Goal: Use online tool/utility: Utilize a website feature to perform a specific function

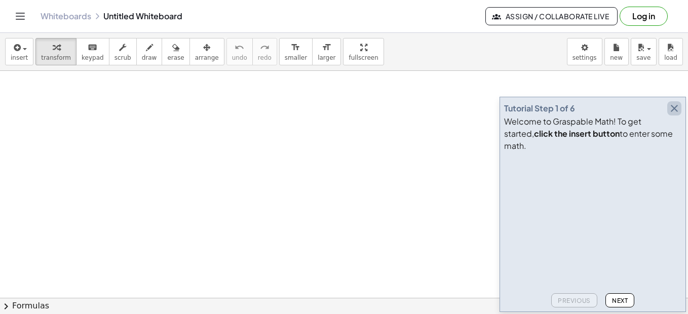
click at [676, 114] on icon "button" at bounding box center [674, 108] width 12 height 12
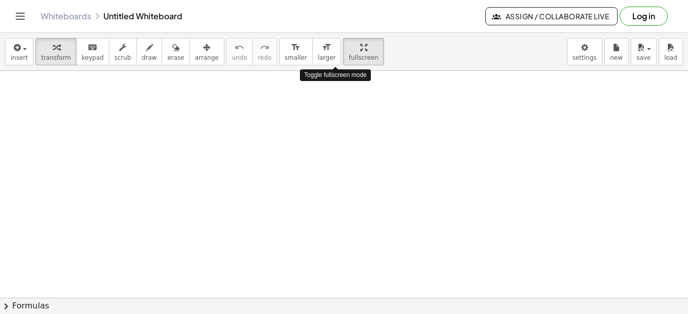
drag, startPoint x: 343, startPoint y: 54, endPoint x: 351, endPoint y: 118, distance: 64.7
click at [345, 107] on div "insert select one: Math Expression Function Text Youtube Video Graphing Geometr…" at bounding box center [344, 173] width 688 height 281
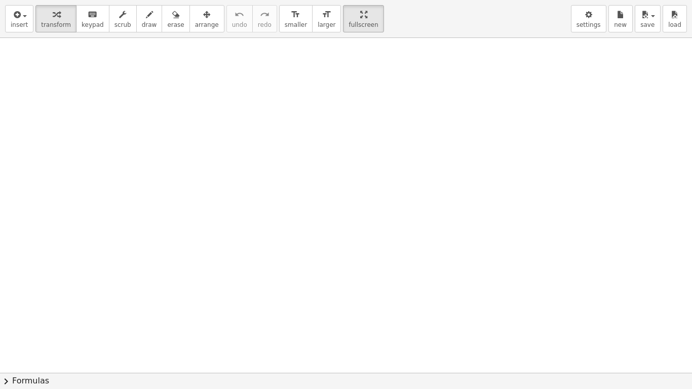
click at [76, 64] on div at bounding box center [346, 372] width 692 height 669
drag, startPoint x: 82, startPoint y: 86, endPoint x: 35, endPoint y: 59, distance: 53.5
click at [35, 59] on div at bounding box center [36, 66] width 15 height 56
click at [291, 66] on div at bounding box center [346, 372] width 692 height 669
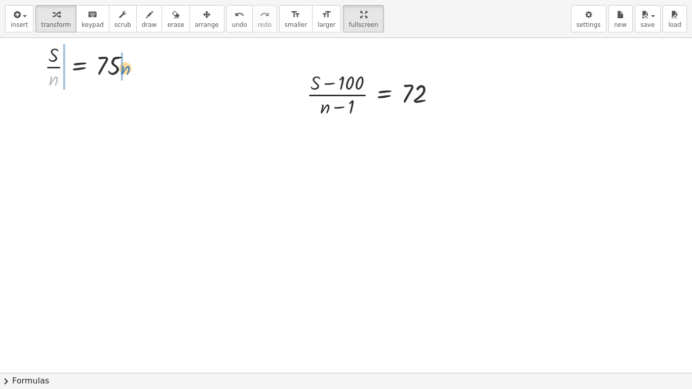
drag, startPoint x: 51, startPoint y: 82, endPoint x: 123, endPoint y: 71, distance: 72.7
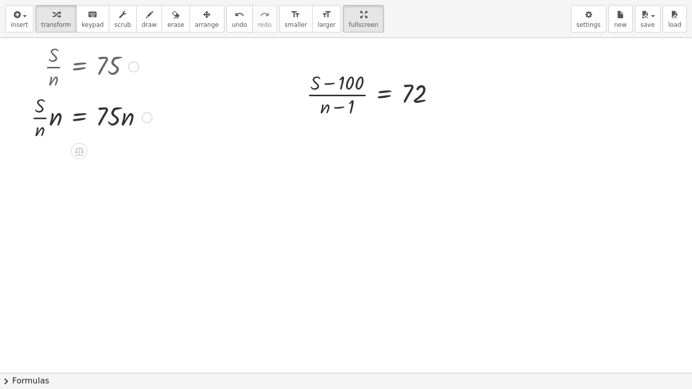
click at [49, 122] on div at bounding box center [91, 116] width 131 height 51
click at [41, 131] on div at bounding box center [91, 116] width 131 height 51
click at [56, 118] on div at bounding box center [91, 116] width 131 height 51
click at [56, 118] on div at bounding box center [93, 116] width 128 height 51
click at [55, 157] on div at bounding box center [91, 167] width 131 height 51
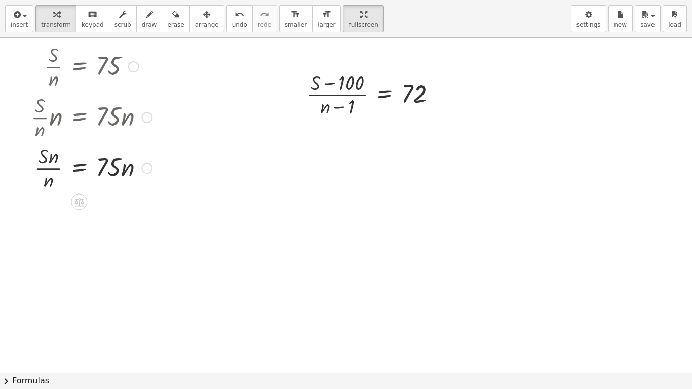
click at [55, 157] on div at bounding box center [91, 167] width 131 height 51
click at [56, 168] on div at bounding box center [91, 167] width 131 height 51
click at [44, 167] on div at bounding box center [91, 167] width 131 height 51
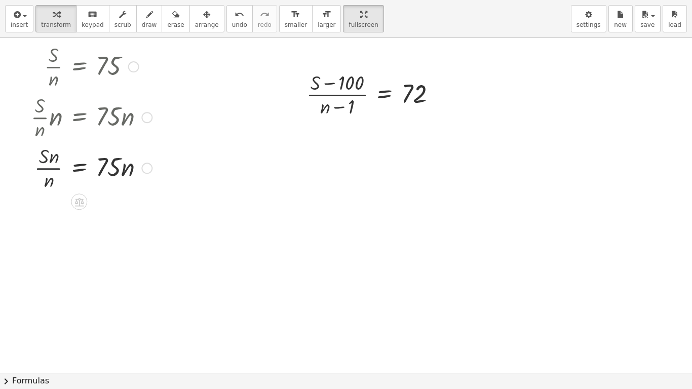
click at [44, 167] on div at bounding box center [91, 167] width 131 height 51
drag, startPoint x: 49, startPoint y: 180, endPoint x: 52, endPoint y: 162, distance: 18.5
drag, startPoint x: 57, startPoint y: 213, endPoint x: 320, endPoint y: 87, distance: 292.4
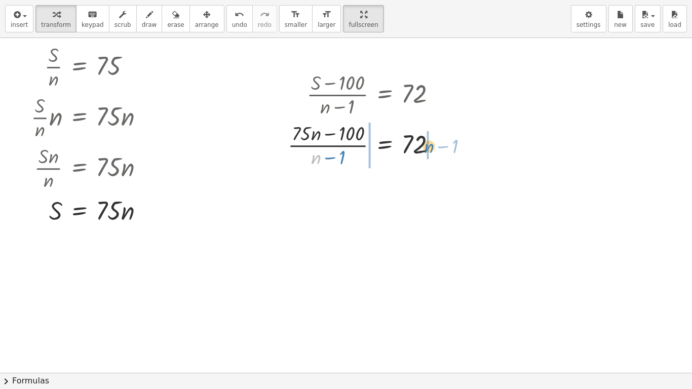
drag, startPoint x: 314, startPoint y: 159, endPoint x: 427, endPoint y: 148, distance: 113.5
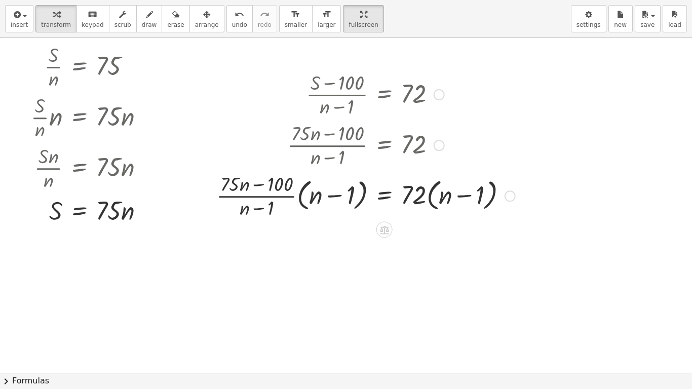
click at [291, 197] on div at bounding box center [365, 195] width 309 height 51
click at [297, 197] on div at bounding box center [365, 195] width 309 height 51
click at [299, 197] on div at bounding box center [365, 195] width 309 height 51
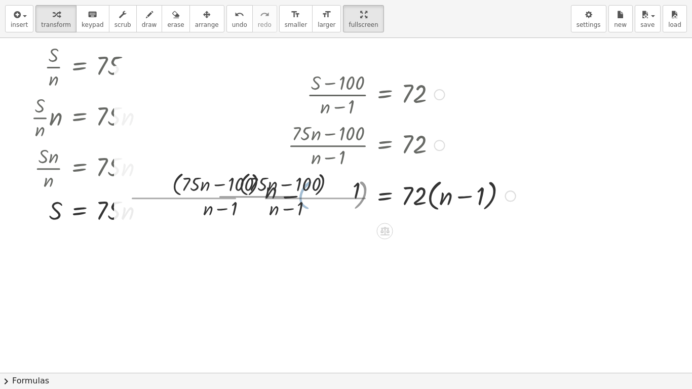
click at [301, 197] on div at bounding box center [322, 195] width 396 height 54
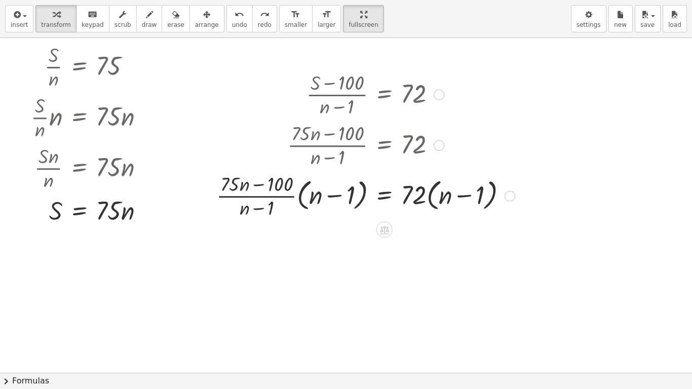
click at [300, 199] on div at bounding box center [365, 195] width 309 height 51
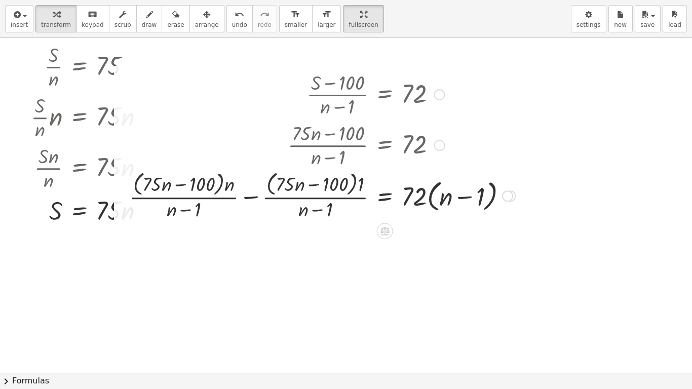
click at [360, 186] on div at bounding box center [322, 195] width 396 height 54
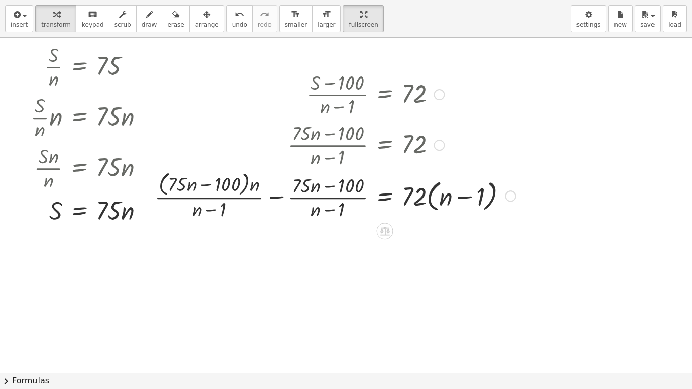
click at [246, 187] on div at bounding box center [334, 195] width 371 height 54
click at [252, 186] on div at bounding box center [334, 195] width 371 height 54
click at [197, 185] on div at bounding box center [339, 195] width 362 height 51
click at [197, 185] on div at bounding box center [341, 195] width 358 height 51
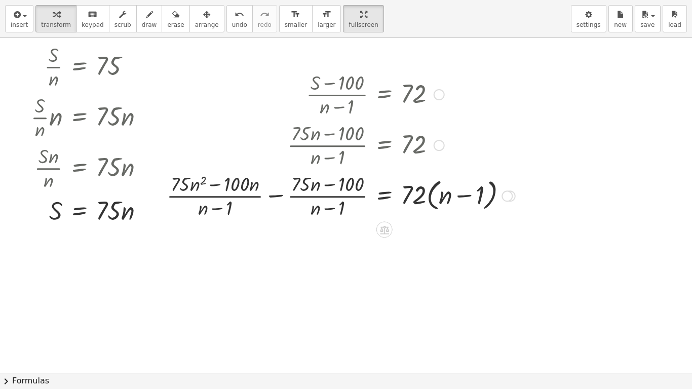
click at [437, 145] on div at bounding box center [438, 145] width 11 height 11
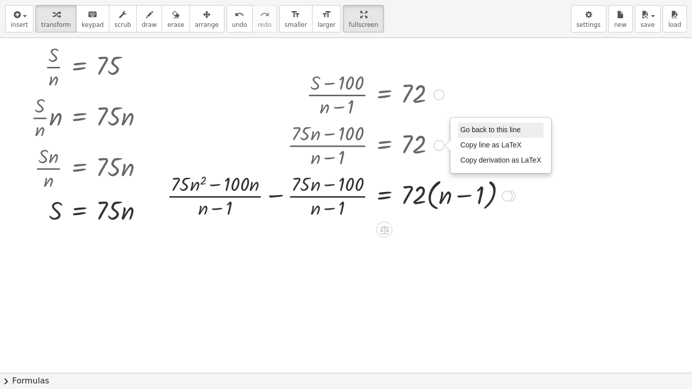
click at [524, 134] on li "Go back to this line" at bounding box center [501, 130] width 86 height 15
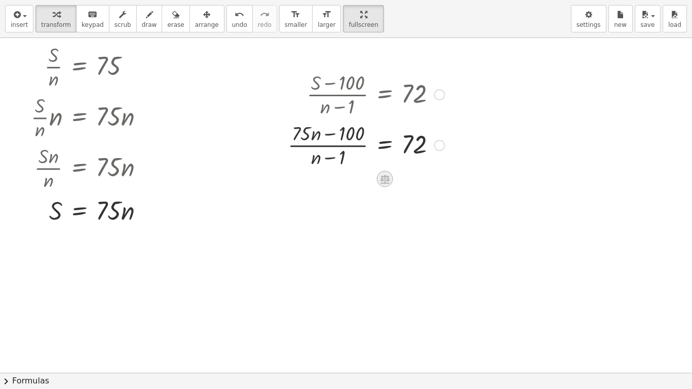
click at [384, 178] on icon at bounding box center [384, 179] width 9 height 9
click at [422, 180] on icon at bounding box center [425, 178] width 9 height 9
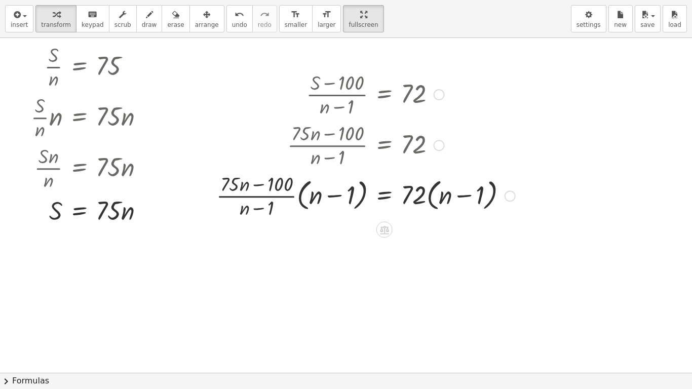
click at [247, 211] on div at bounding box center [365, 195] width 309 height 51
click at [255, 207] on div at bounding box center [365, 195] width 309 height 51
drag, startPoint x: 304, startPoint y: 202, endPoint x: 214, endPoint y: 212, distance: 90.6
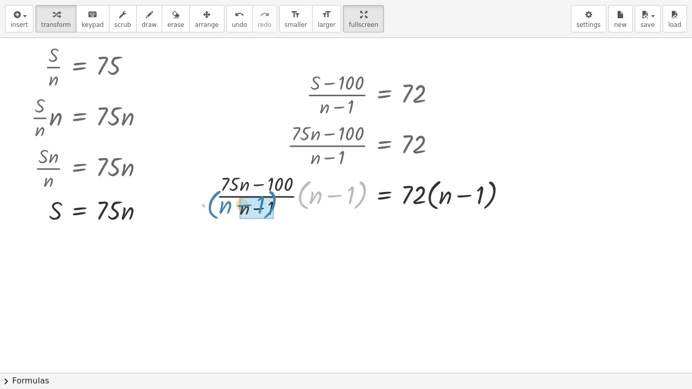
click at [214, 212] on div "· ( + S − 100 ) · ( + n − 1 ) = 72 · ( + · 75 · n − 100 ) · ( + n − 1 ) = 72 · …" at bounding box center [362, 144] width 322 height 157
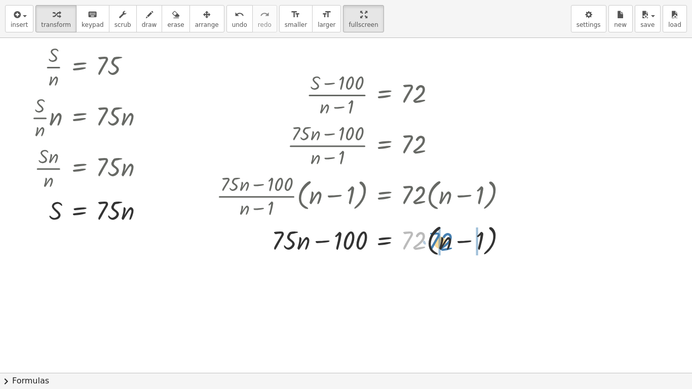
drag, startPoint x: 420, startPoint y: 245, endPoint x: 447, endPoint y: 246, distance: 26.9
click at [447, 246] on div at bounding box center [365, 239] width 309 height 38
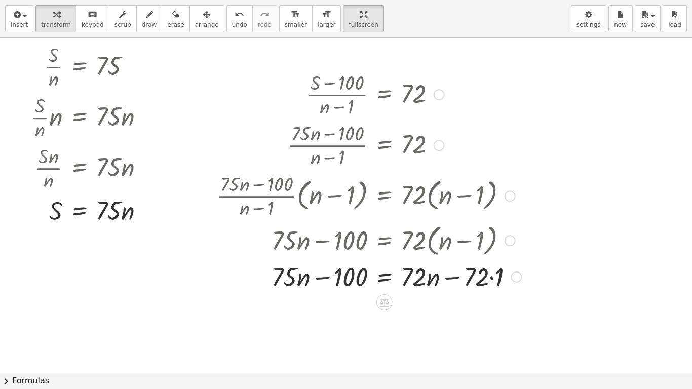
click at [494, 275] on div at bounding box center [368, 276] width 315 height 34
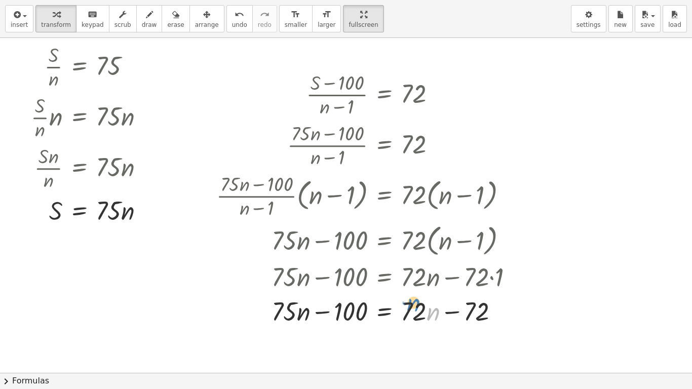
drag, startPoint x: 432, startPoint y: 316, endPoint x: 413, endPoint y: 307, distance: 21.3
click at [413, 307] on div at bounding box center [368, 310] width 315 height 34
drag, startPoint x: 419, startPoint y: 308, endPoint x: 425, endPoint y: 304, distance: 7.6
click at [425, 304] on div at bounding box center [368, 310] width 315 height 34
drag, startPoint x: 327, startPoint y: 311, endPoint x: 480, endPoint y: 315, distance: 152.9
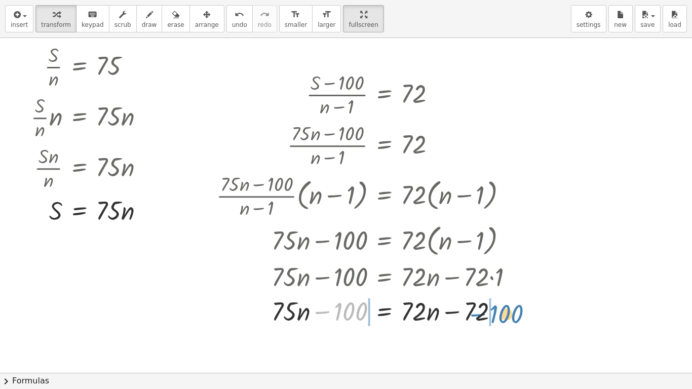
click at [482, 313] on div at bounding box center [368, 310] width 315 height 34
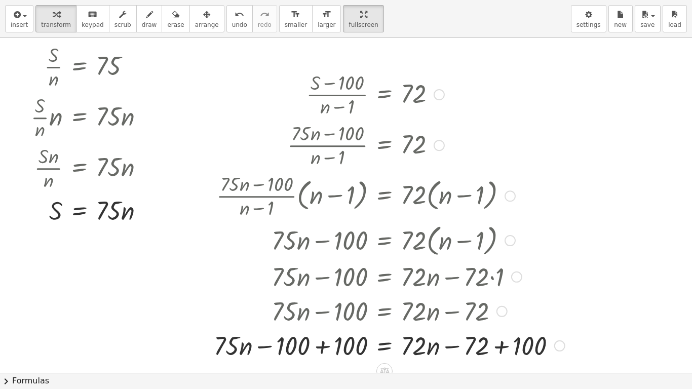
click at [324, 313] on div at bounding box center [389, 345] width 361 height 34
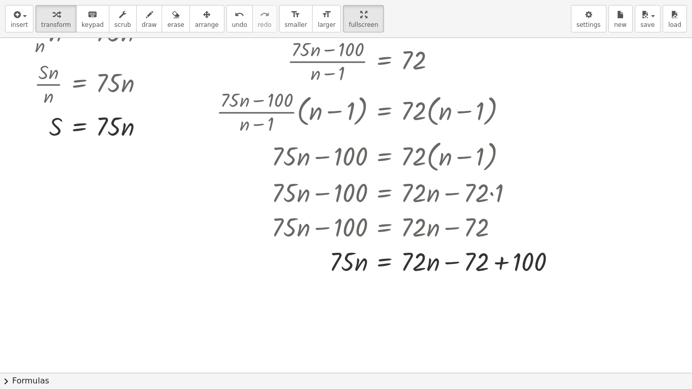
scroll to position [85, 0]
click at [453, 263] on div at bounding box center [390, 260] width 358 height 34
click at [500, 262] on div at bounding box center [390, 260] width 358 height 34
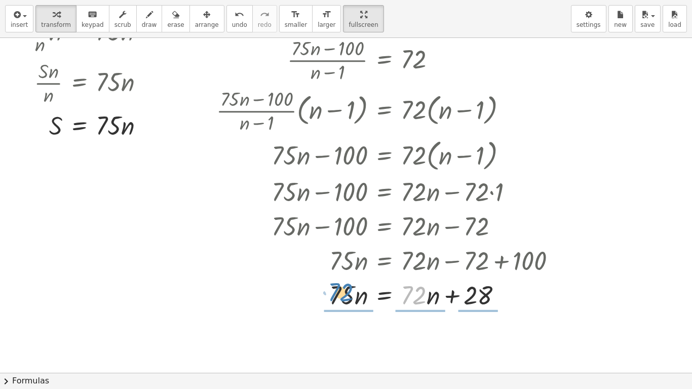
drag, startPoint x: 424, startPoint y: 294, endPoint x: 359, endPoint y: 292, distance: 65.4
click at [352, 291] on div at bounding box center [390, 294] width 358 height 34
click at [382, 313] on icon at bounding box center [384, 320] width 11 height 11
click at [425, 313] on icon at bounding box center [424, 320] width 9 height 9
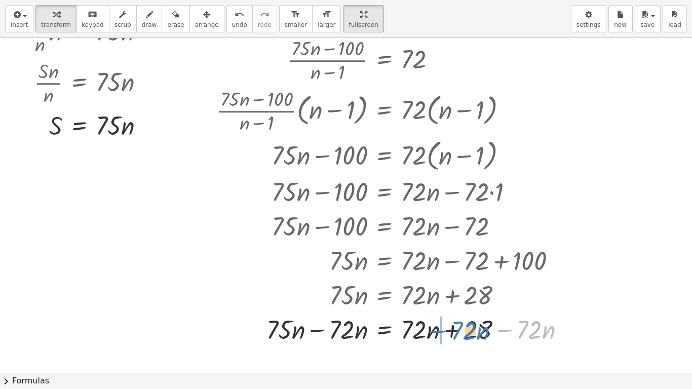
drag, startPoint x: 506, startPoint y: 331, endPoint x: 440, endPoint y: 332, distance: 65.8
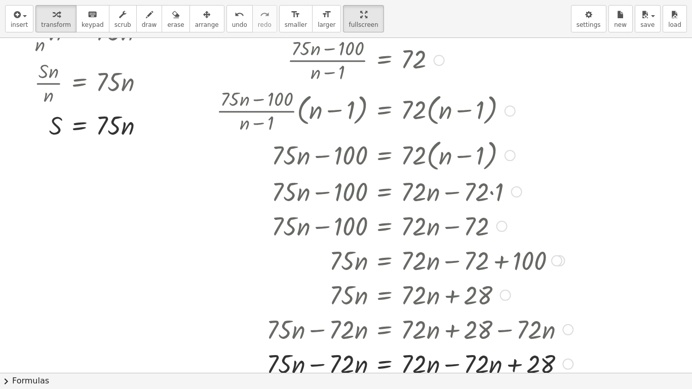
click at [453, 313] on div at bounding box center [394, 363] width 367 height 34
click at [319, 313] on div at bounding box center [394, 363] width 367 height 34
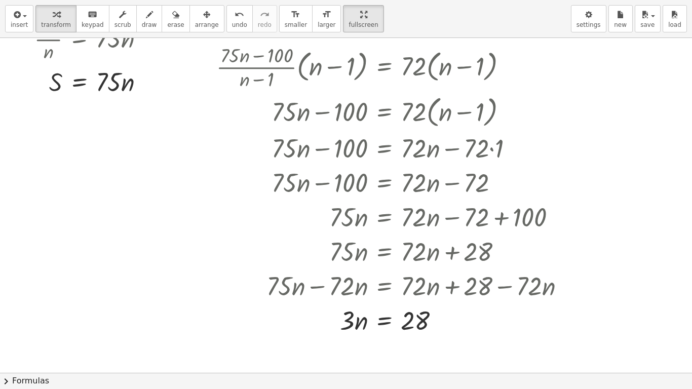
scroll to position [130, 0]
drag, startPoint x: 346, startPoint y: 324, endPoint x: 408, endPoint y: 333, distance: 62.9
click at [408, 313] on div at bounding box center [394, 318] width 367 height 34
click at [358, 313] on div at bounding box center [394, 318] width 367 height 51
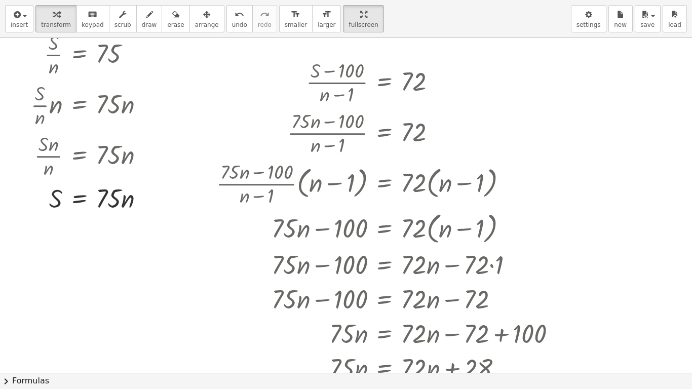
scroll to position [0, 0]
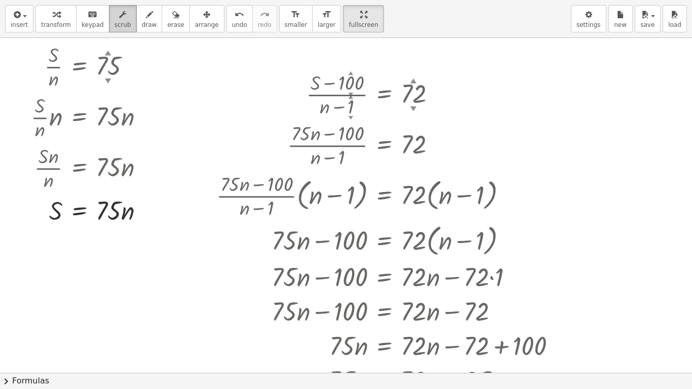
click at [118, 22] on span "scrub" at bounding box center [122, 24] width 17 height 7
drag, startPoint x: 415, startPoint y: 87, endPoint x: 412, endPoint y: 77, distance: 10.1
click at [384, 95] on div "· ( + S − 100 ▲ ▼ ) · ( + n − 1 ▲ ▼ ) = 73 ▲ ▼" at bounding box center [384, 95] width 0 height 0
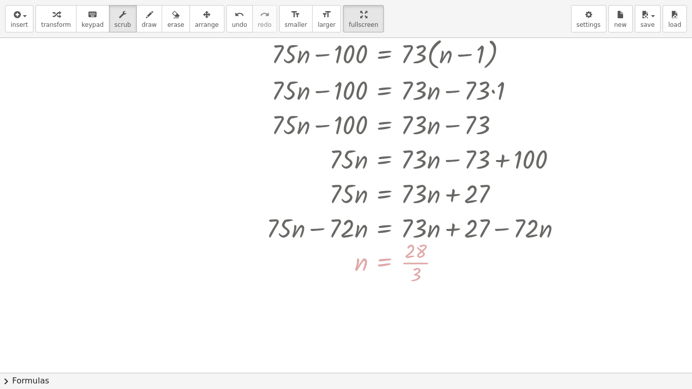
scroll to position [194, 0]
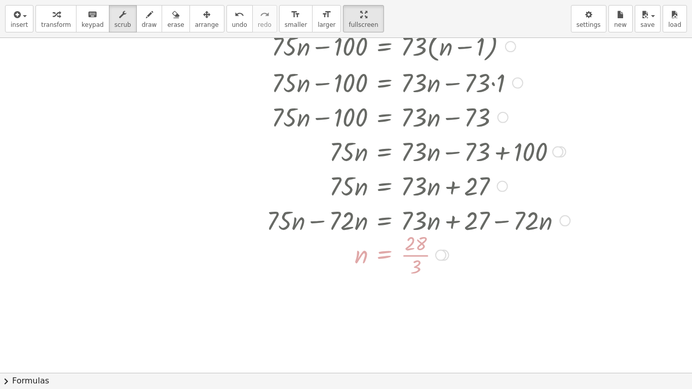
click at [563, 225] on div at bounding box center [564, 220] width 11 height 11
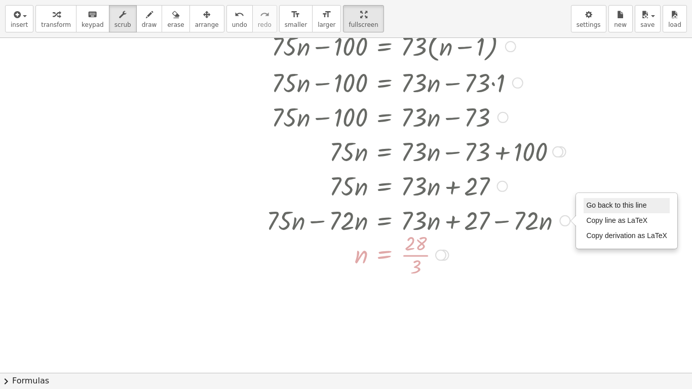
click at [591, 206] on span "Go back to this line" at bounding box center [616, 205] width 60 height 8
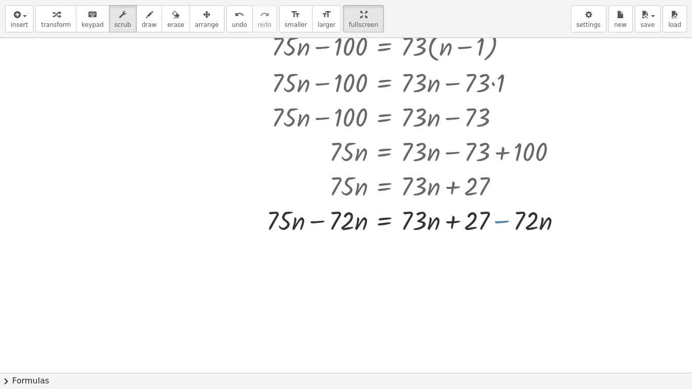
drag, startPoint x: 503, startPoint y: 221, endPoint x: 455, endPoint y: 223, distance: 48.2
click at [455, 223] on div at bounding box center [393, 220] width 364 height 34
click at [502, 186] on div at bounding box center [502, 186] width 11 height 11
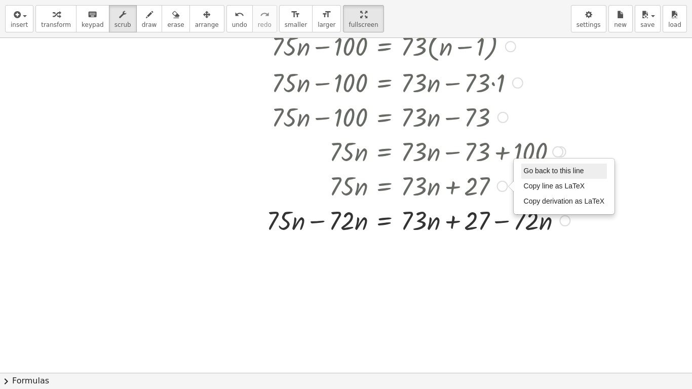
click at [527, 167] on span "Go back to this line" at bounding box center [554, 171] width 60 height 8
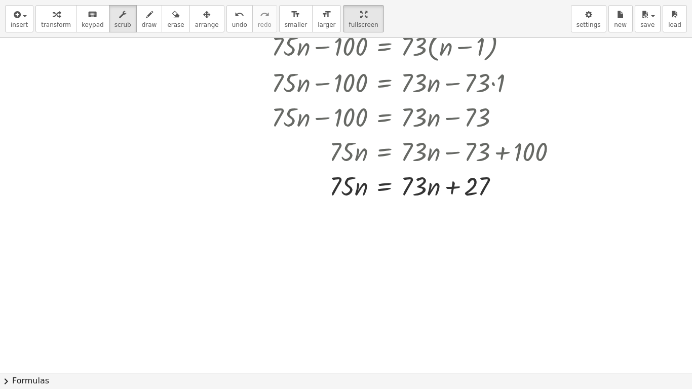
click at [382, 207] on div at bounding box center [346, 178] width 692 height 669
click at [459, 227] on div at bounding box center [346, 178] width 692 height 669
click at [387, 187] on div at bounding box center [390, 185] width 359 height 34
click at [502, 186] on div "Go back to this line Copy line as LaTeX Copy derivation as LaTeX" at bounding box center [502, 186] width 11 height 11
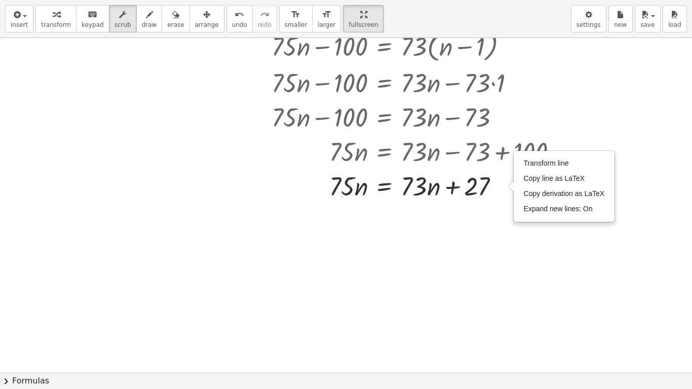
click at [464, 206] on div at bounding box center [346, 178] width 692 height 669
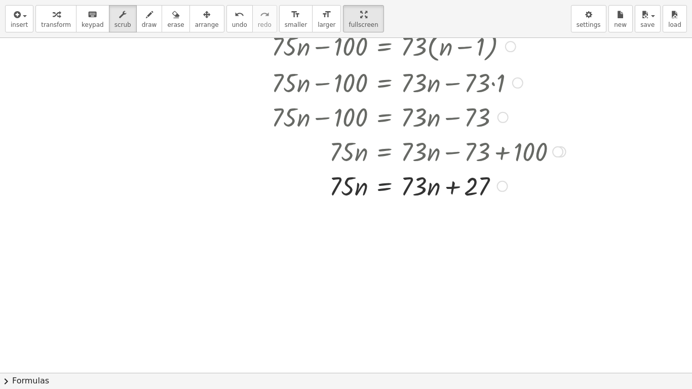
drag, startPoint x: 384, startPoint y: 194, endPoint x: 378, endPoint y: 193, distance: 6.3
click at [381, 193] on div at bounding box center [390, 185] width 359 height 34
click at [377, 230] on div at bounding box center [346, 178] width 692 height 669
click at [372, 200] on div at bounding box center [390, 185] width 359 height 34
drag, startPoint x: 364, startPoint y: 198, endPoint x: 358, endPoint y: 197, distance: 5.7
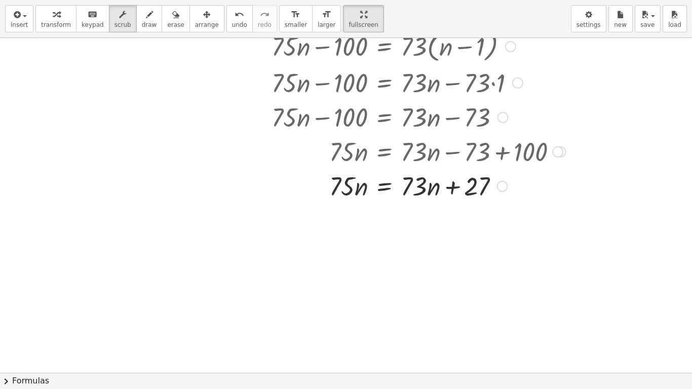
click at [358, 197] on div at bounding box center [390, 185] width 359 height 34
drag, startPoint x: 358, startPoint y: 197, endPoint x: 421, endPoint y: 210, distance: 64.1
click at [363, 198] on div at bounding box center [390, 185] width 359 height 34
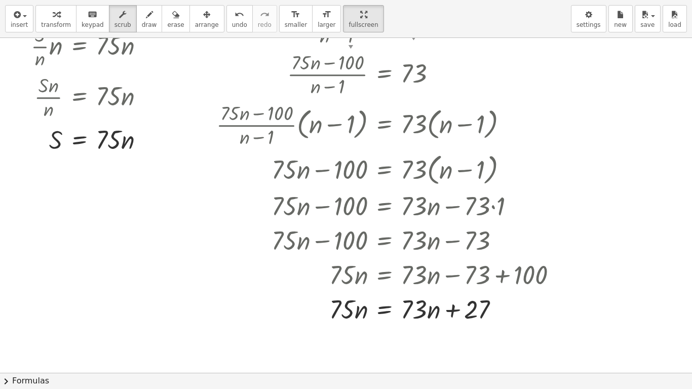
scroll to position [48, 0]
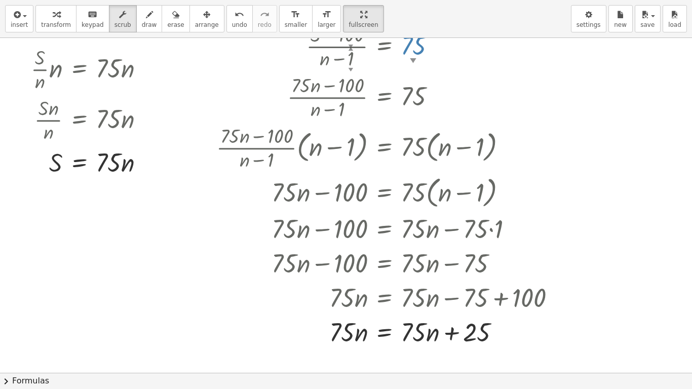
drag, startPoint x: 415, startPoint y: 45, endPoint x: 418, endPoint y: 30, distance: 15.5
click at [418, 30] on div "insert select one: Math Expression Function Text Youtube Video Graphing Geometr…" at bounding box center [346, 194] width 692 height 389
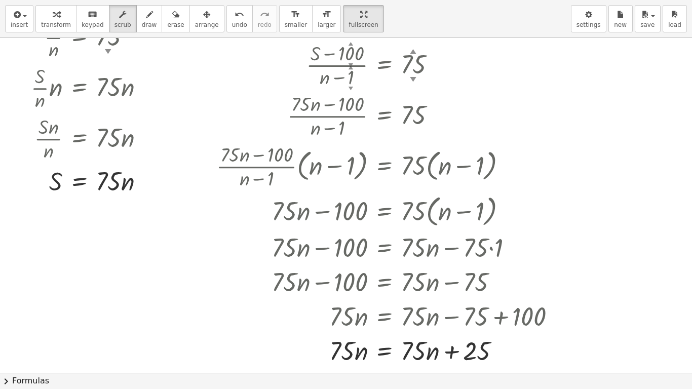
scroll to position [27, 0]
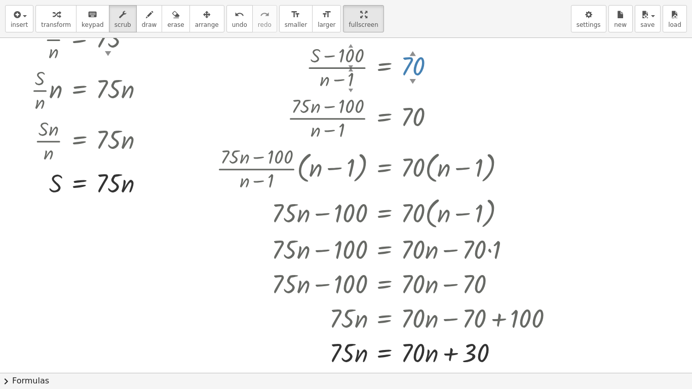
drag, startPoint x: 413, startPoint y: 68, endPoint x: 414, endPoint y: 93, distance: 24.8
click at [384, 67] on div "· ( + S − 100 ▲ ▼ ) · ( + n − 1 ▲ ▼ ) = 70 ▲ ▼ · ( + · 75 · n − 100 ) · ( + n −…" at bounding box center [384, 67] width 0 height 0
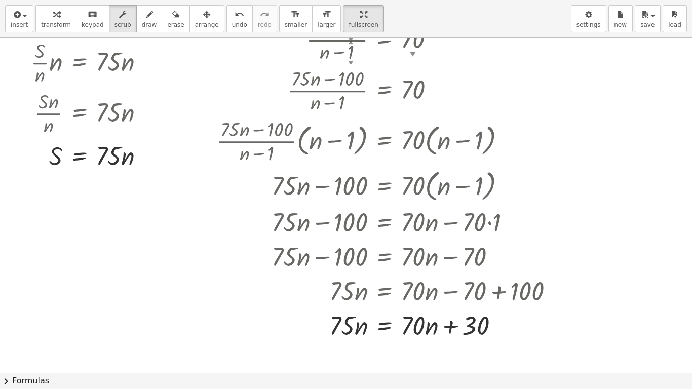
scroll to position [59, 0]
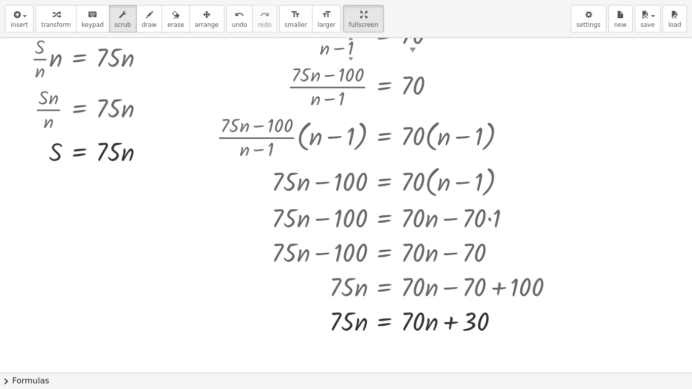
click at [386, 313] on div at bounding box center [346, 313] width 692 height 669
click at [500, 313] on div "Transform line Copy line as LaTeX Copy derivation as LaTeX Expand new lines: On" at bounding box center [501, 321] width 11 height 11
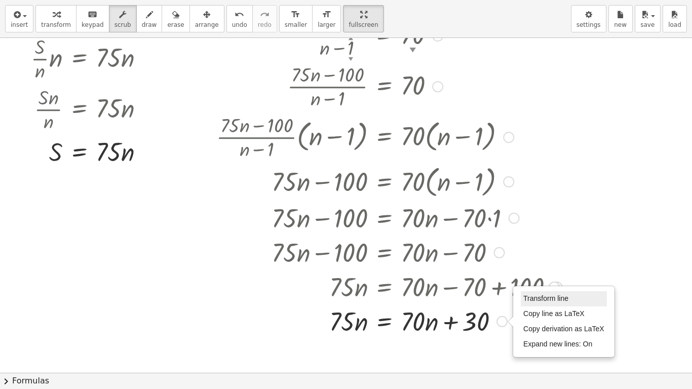
click at [565, 295] on span "Transform line" at bounding box center [545, 298] width 45 height 8
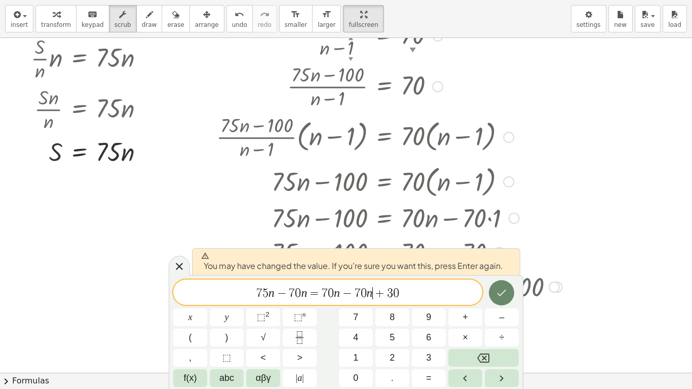
click at [503, 297] on icon "Done" at bounding box center [501, 293] width 12 height 12
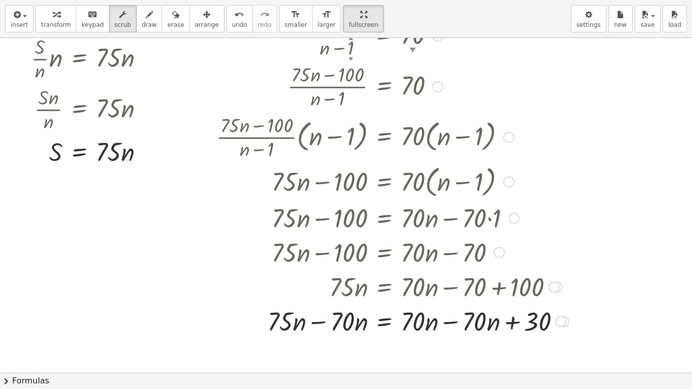
click at [318, 313] on div at bounding box center [392, 320] width 362 height 34
click at [317, 313] on div at bounding box center [392, 320] width 362 height 34
click at [319, 313] on div at bounding box center [392, 320] width 362 height 34
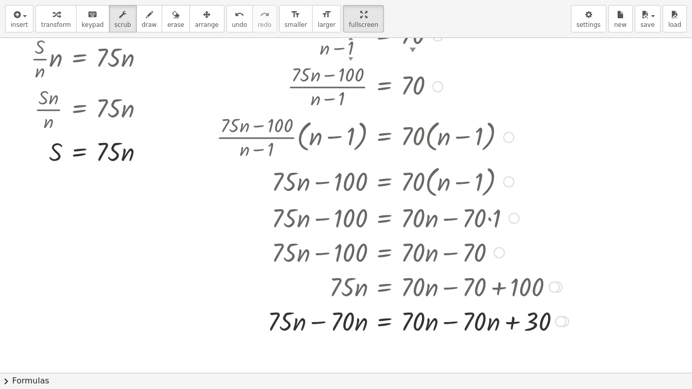
click at [455, 313] on div at bounding box center [392, 320] width 362 height 34
click at [453, 313] on div at bounding box center [392, 320] width 362 height 34
click at [563, 313] on div at bounding box center [560, 321] width 11 height 11
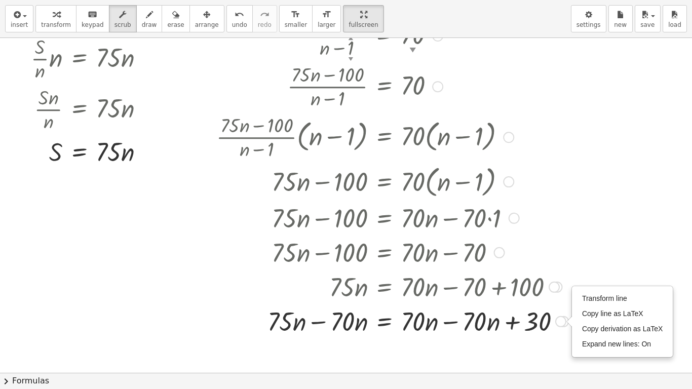
click at [555, 286] on div at bounding box center [553, 287] width 11 height 11
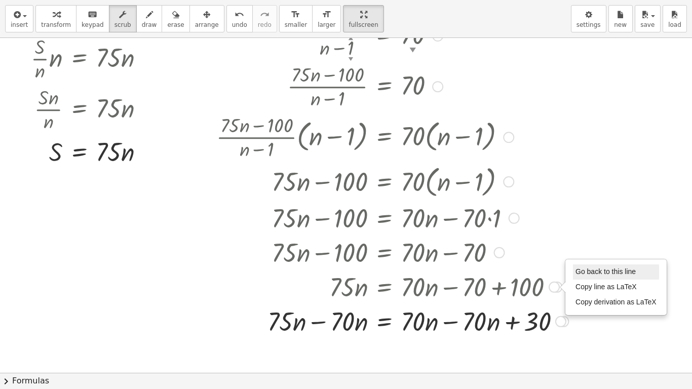
click at [579, 273] on span "Go back to this line" at bounding box center [605, 271] width 60 height 8
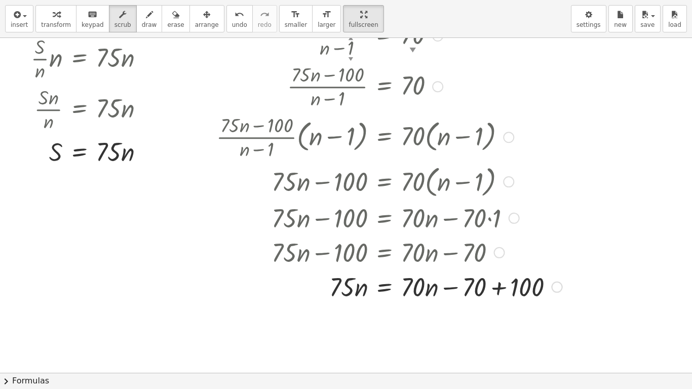
click at [500, 294] on div at bounding box center [389, 286] width 356 height 34
click at [500, 290] on div at bounding box center [389, 286] width 356 height 34
click at [495, 290] on div at bounding box center [389, 286] width 356 height 34
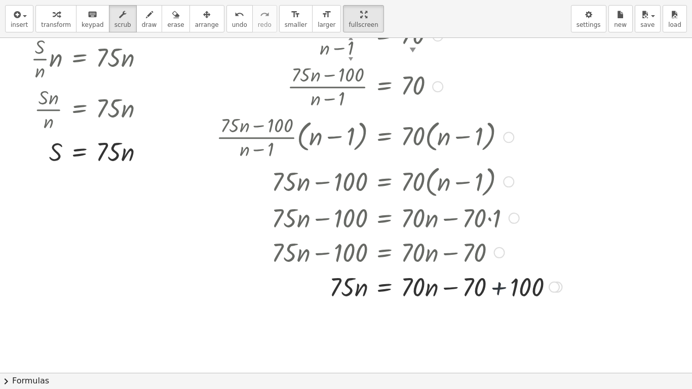
click at [496, 290] on div at bounding box center [389, 286] width 356 height 34
click at [498, 290] on div at bounding box center [389, 286] width 356 height 34
click at [515, 225] on div at bounding box center [389, 217] width 356 height 34
click at [46, 15] on div "button" at bounding box center [56, 14] width 30 height 12
click at [493, 292] on div at bounding box center [389, 286] width 356 height 34
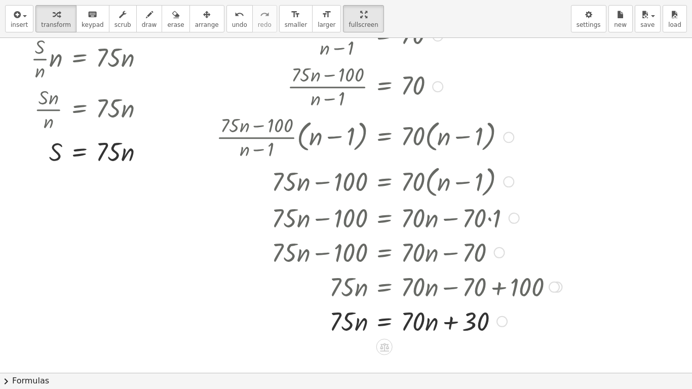
click at [385, 313] on icon at bounding box center [384, 346] width 11 height 11
click at [422, 313] on icon at bounding box center [424, 346] width 9 height 9
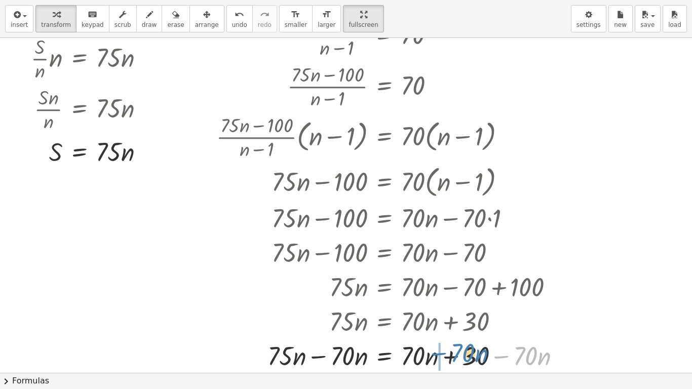
drag, startPoint x: 506, startPoint y: 358, endPoint x: 443, endPoint y: 355, distance: 62.9
click at [443, 313] on div at bounding box center [392, 355] width 362 height 34
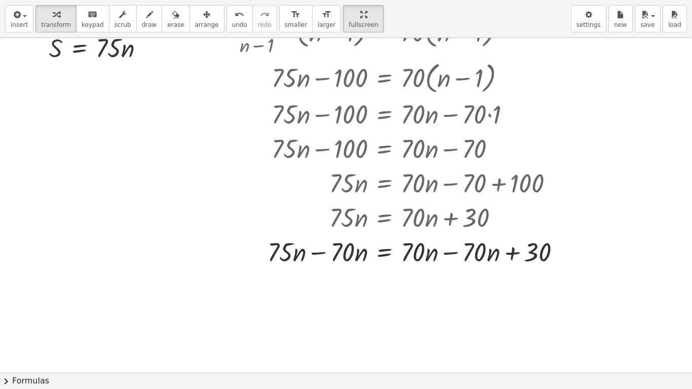
scroll to position [171, 0]
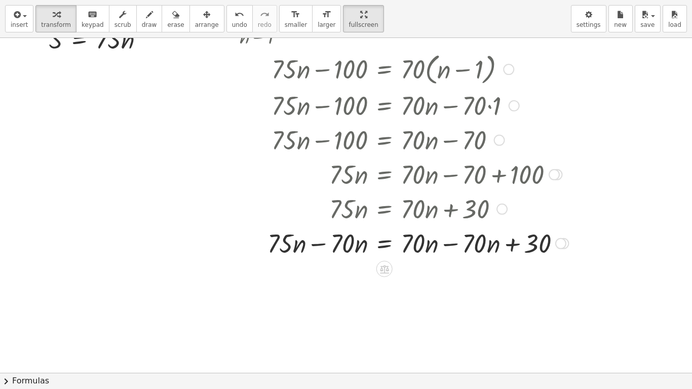
click at [317, 242] on div at bounding box center [392, 242] width 362 height 34
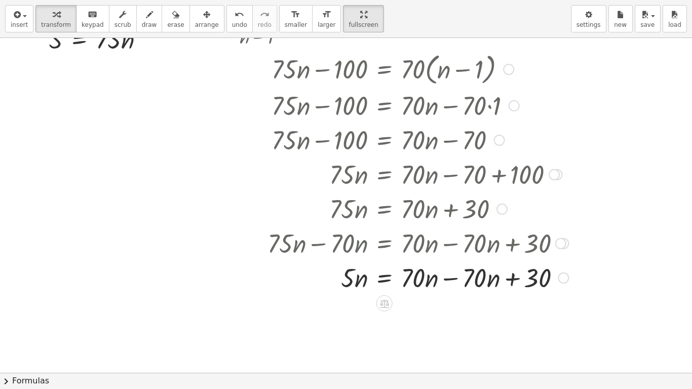
click at [452, 277] on div at bounding box center [392, 277] width 362 height 34
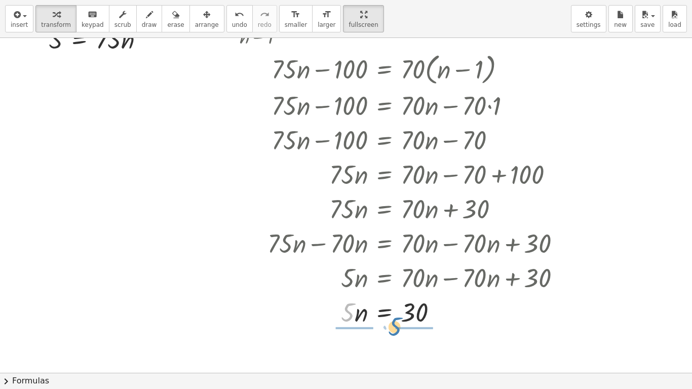
drag, startPoint x: 346, startPoint y: 315, endPoint x: 393, endPoint y: 330, distance: 49.2
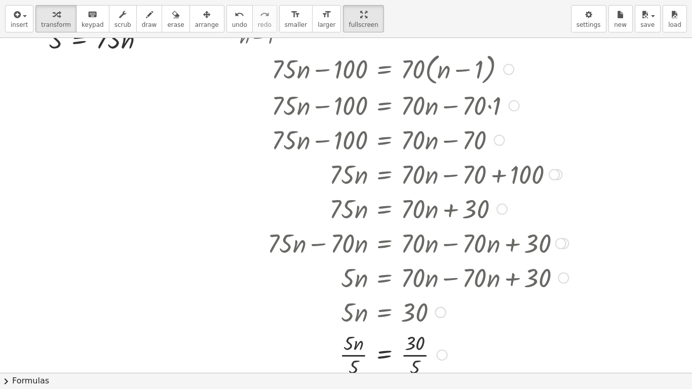
click at [359, 313] on div at bounding box center [392, 354] width 362 height 51
click at [355, 313] on div at bounding box center [392, 354] width 362 height 51
click at [411, 313] on div at bounding box center [392, 354] width 362 height 51
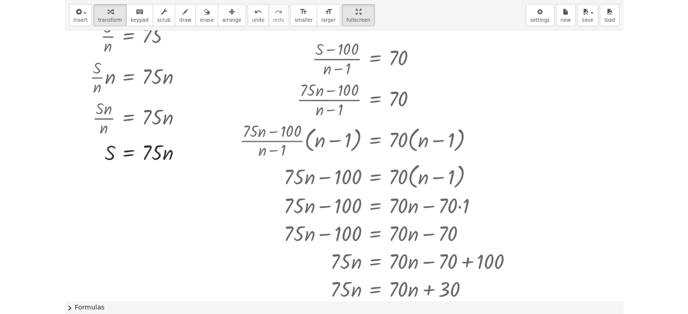
scroll to position [0, 0]
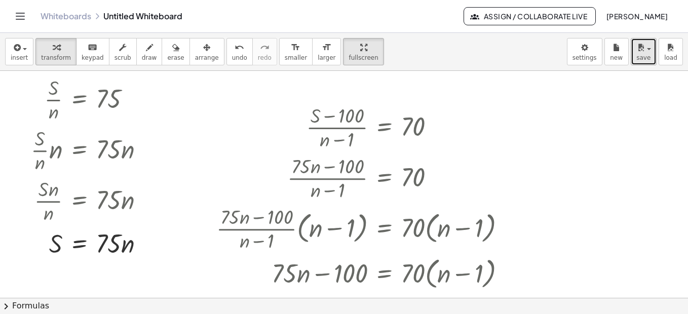
click at [645, 61] on span "save" at bounding box center [643, 57] width 14 height 7
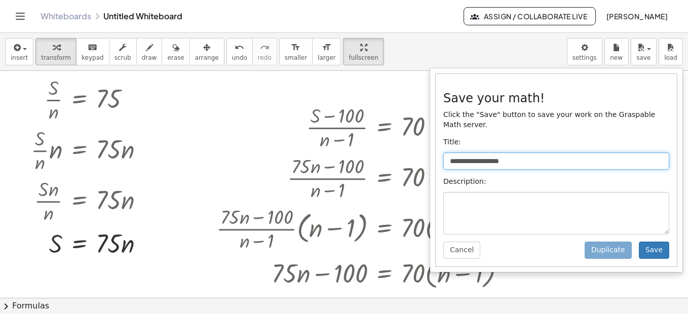
click at [549, 153] on input "**********" at bounding box center [556, 160] width 226 height 17
type input "**********"
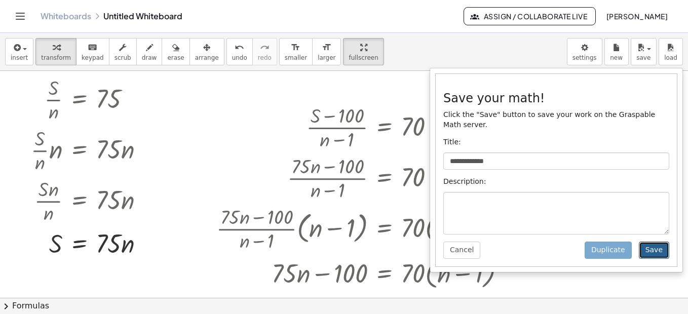
click at [655, 242] on button "Save" at bounding box center [653, 250] width 30 height 17
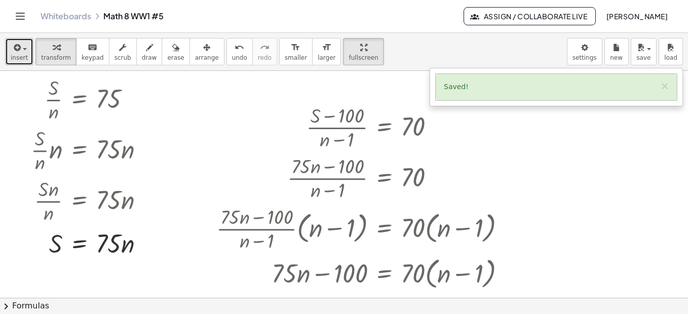
click at [12, 53] on icon "button" at bounding box center [16, 48] width 9 height 12
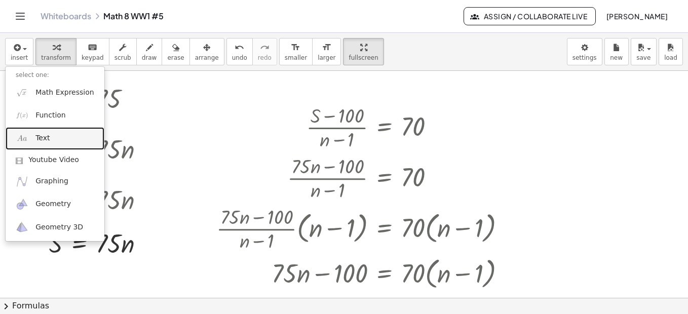
click at [65, 138] on link "Text" at bounding box center [55, 138] width 99 height 23
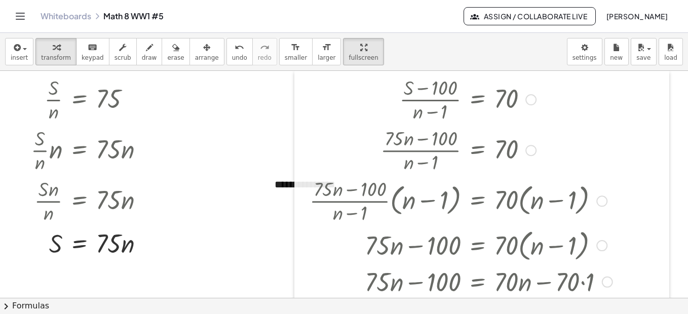
drag, startPoint x: 210, startPoint y: 176, endPoint x: 303, endPoint y: 143, distance: 99.0
click at [303, 143] on div at bounding box center [301, 310] width 15 height 478
drag, startPoint x: 272, startPoint y: 184, endPoint x: 544, endPoint y: 96, distance: 286.0
click at [561, 98] on div at bounding box center [485, 98] width 362 height 51
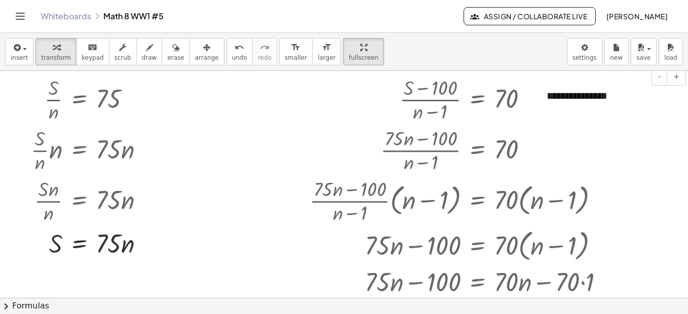
click at [561, 98] on div at bounding box center [485, 98] width 362 height 51
click at [586, 99] on div at bounding box center [485, 98] width 362 height 51
click at [659, 98] on div at bounding box center [485, 98] width 362 height 51
click at [641, 98] on div at bounding box center [485, 98] width 362 height 51
drag, startPoint x: 656, startPoint y: 96, endPoint x: 665, endPoint y: 97, distance: 9.7
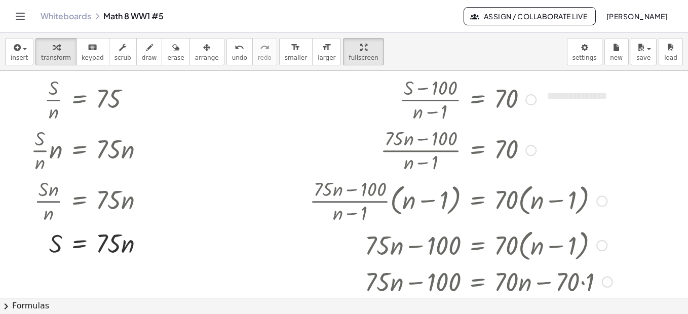
click at [658, 96] on div at bounding box center [485, 98] width 362 height 51
click at [667, 97] on div "· ( + S − 100 ) · ( + n − 1 ) = 70 · ( + · 75 · n − 100 ) · ( + n − 1 ) = 70 · …" at bounding box center [481, 310] width 375 height 478
click at [657, 113] on div at bounding box center [485, 98] width 362 height 51
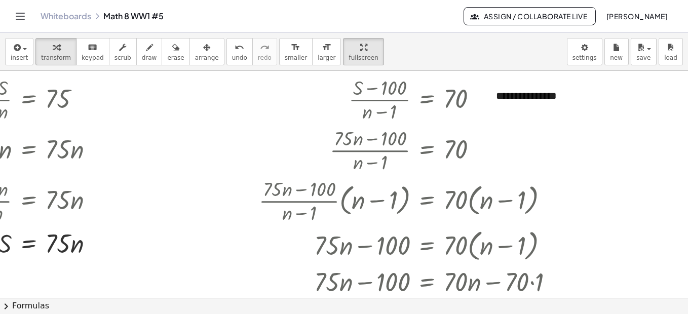
scroll to position [0, 59]
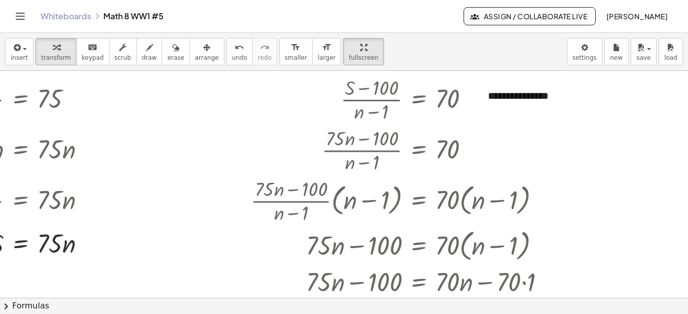
click at [643, 105] on div "**********" at bounding box center [344, 184] width 688 height 227
drag, startPoint x: 668, startPoint y: 96, endPoint x: 674, endPoint y: 98, distance: 6.6
click at [668, 96] on div "**********" at bounding box center [344, 184] width 688 height 227
click at [675, 100] on div "**********" at bounding box center [344, 184] width 688 height 227
click at [511, 97] on div at bounding box center [427, 98] width 362 height 51
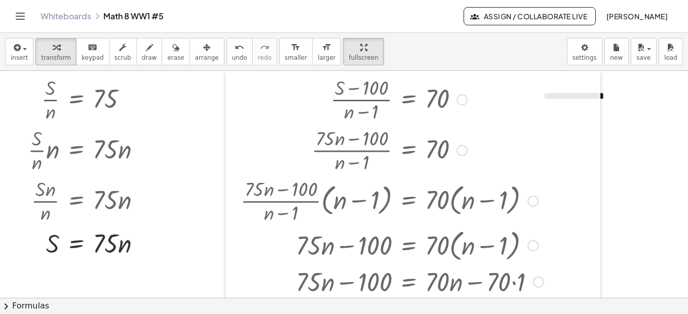
scroll to position [0, 11]
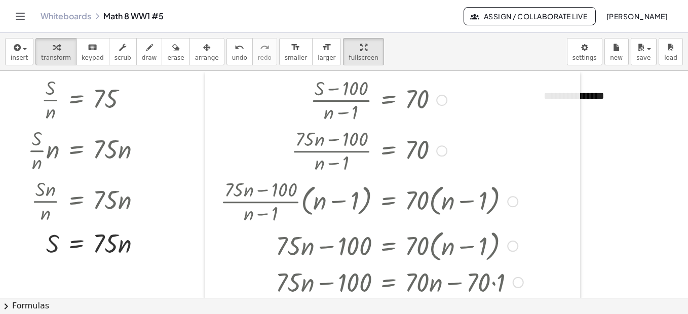
drag, startPoint x: 247, startPoint y: 83, endPoint x: 161, endPoint y: 84, distance: 86.1
click at [583, 97] on div "**********" at bounding box center [609, 95] width 152 height 35
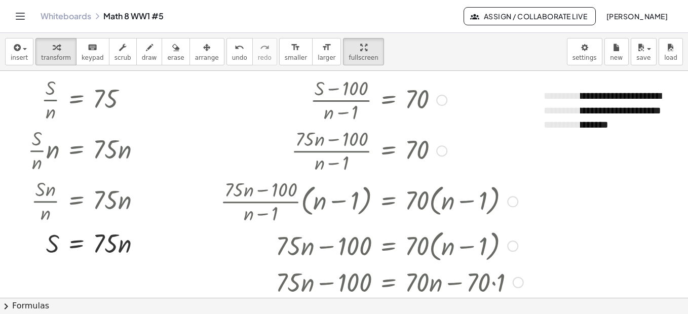
click at [570, 175] on div at bounding box center [396, 200] width 362 height 51
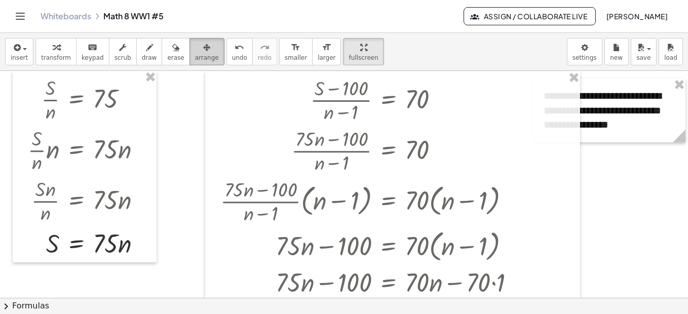
click at [195, 54] on span "arrange" at bounding box center [207, 57] width 24 height 7
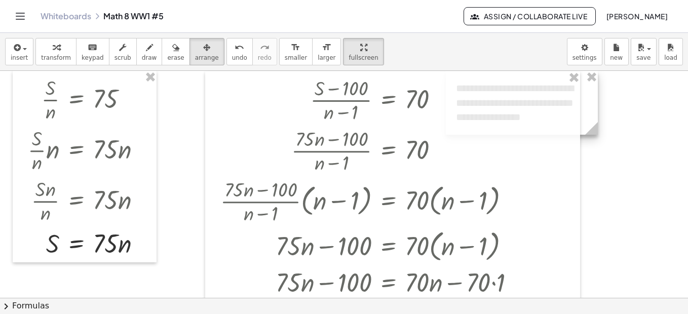
drag, startPoint x: 601, startPoint y: 88, endPoint x: 514, endPoint y: 77, distance: 88.2
click at [57, 48] on div "button" at bounding box center [56, 47] width 30 height 12
